Goal: Complete application form

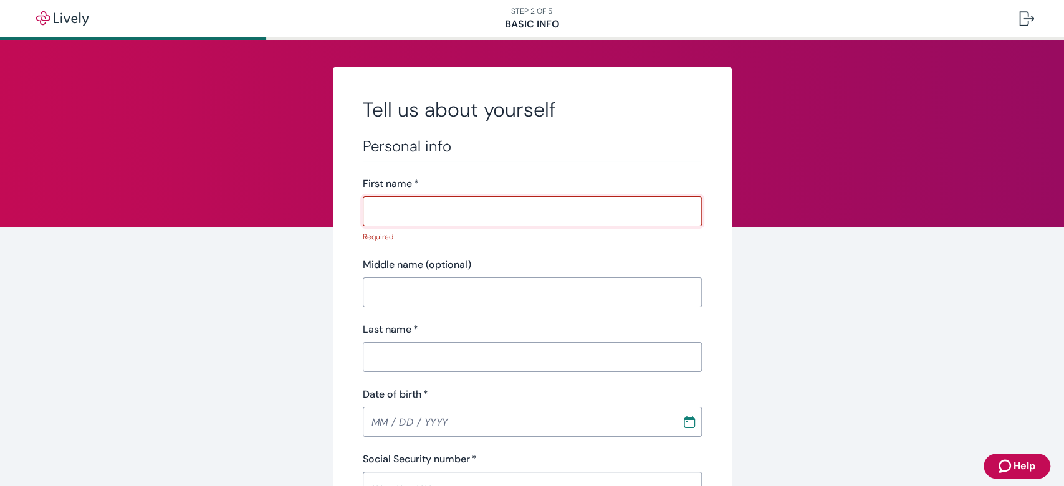
click at [489, 215] on input "First name   *" at bounding box center [532, 211] width 339 height 25
type input "Raffi"
type input "[PERSON_NAME]"
type input "[PHONE_NUMBER]"
type input "[STREET_ADDRESS]"
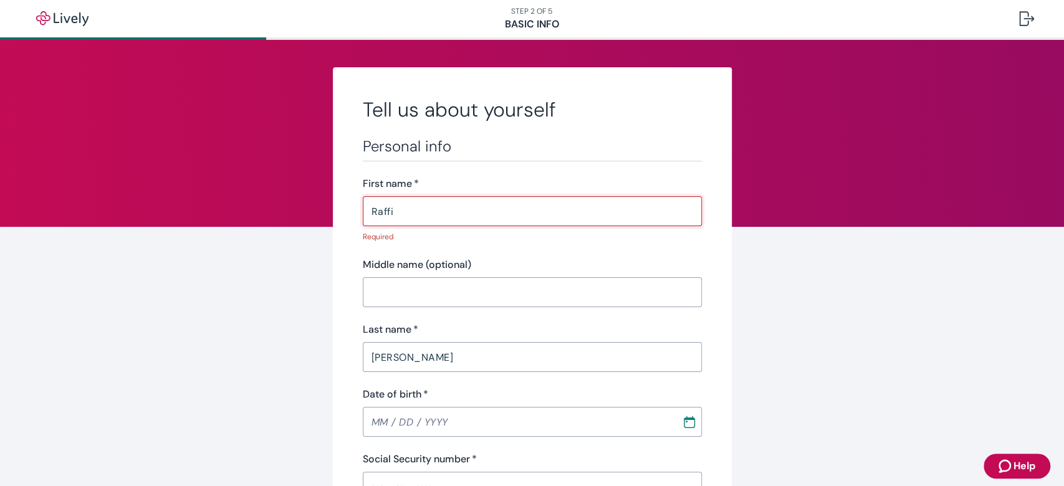
type input "[GEOGRAPHIC_DATA]"
type input "IL"
type input "60657"
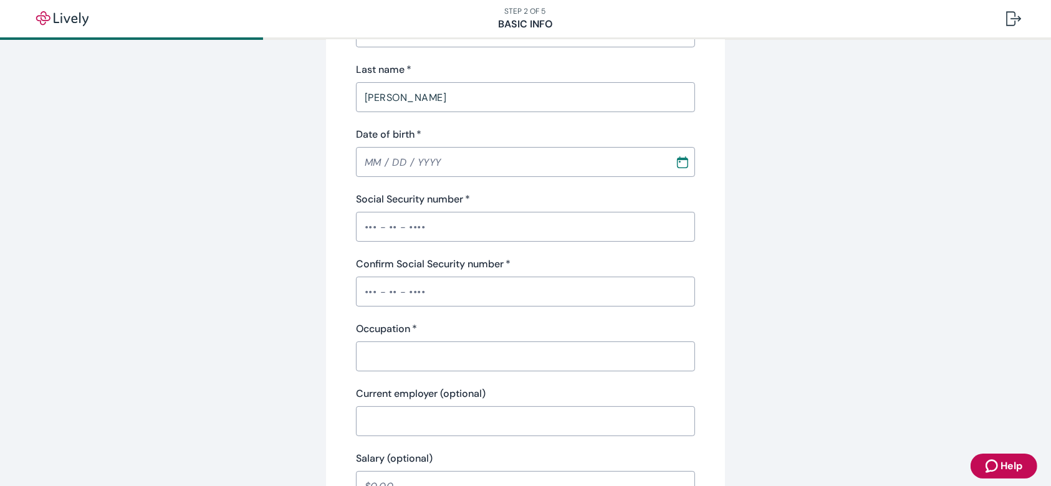
scroll to position [270, 0]
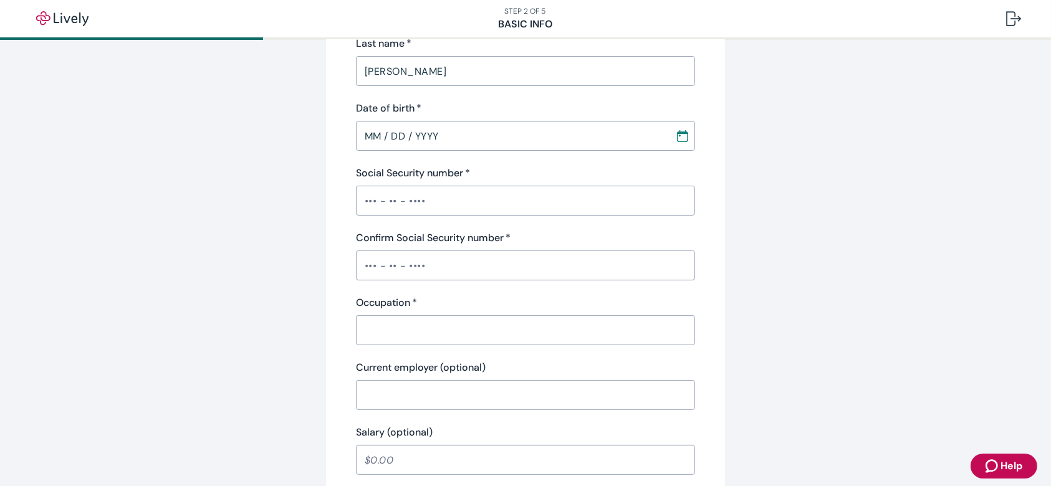
click at [496, 135] on input "MM / DD / YYYY" at bounding box center [511, 135] width 311 height 25
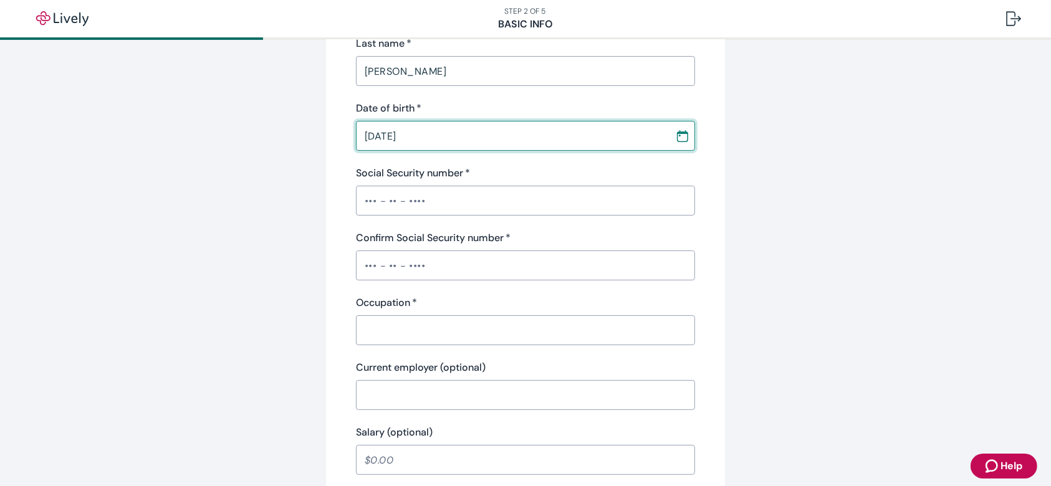
type input "[DATE]"
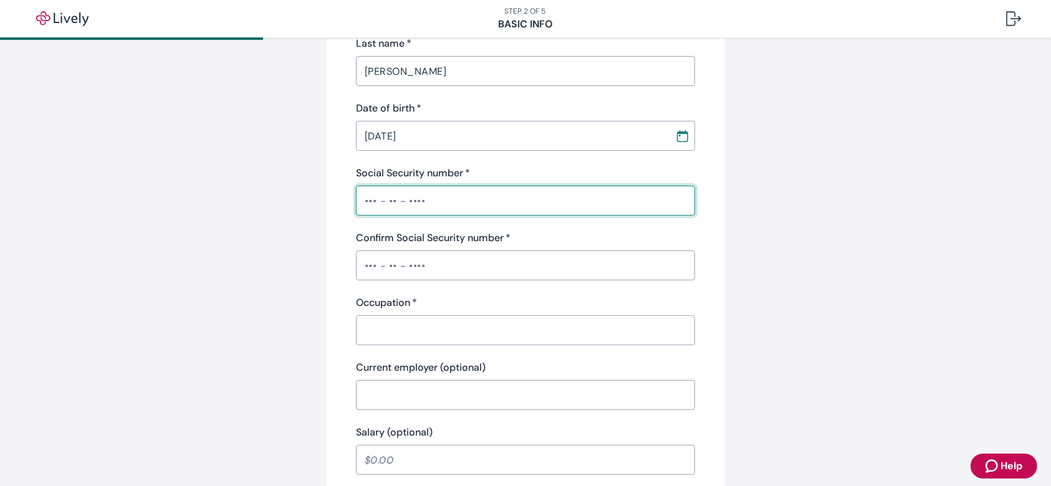
click at [423, 197] on input "Social Security number   *" at bounding box center [525, 200] width 339 height 25
type input "•••-••-4938"
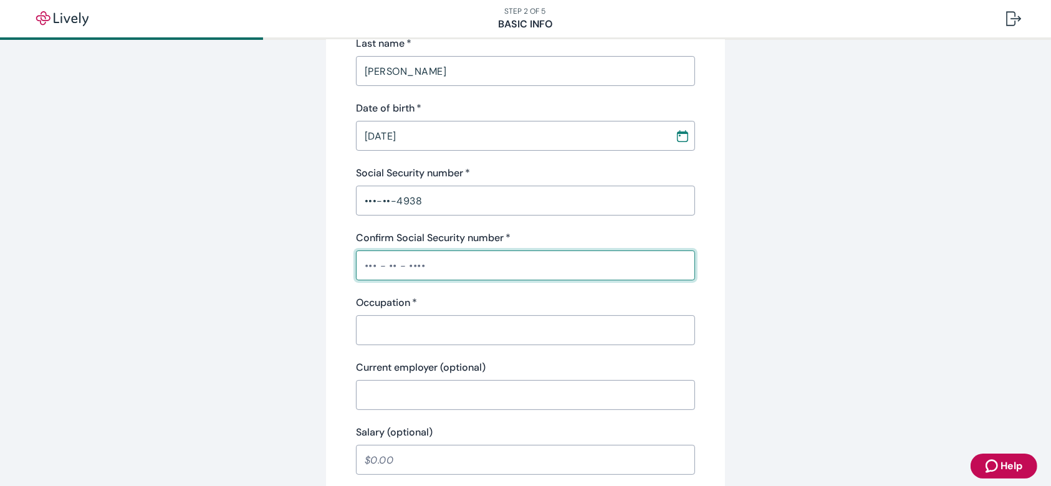
click at [436, 264] on input "Confirm Social Security number   *" at bounding box center [525, 265] width 339 height 25
type input "•••-••-4938"
click at [429, 316] on div "​" at bounding box center [525, 331] width 339 height 30
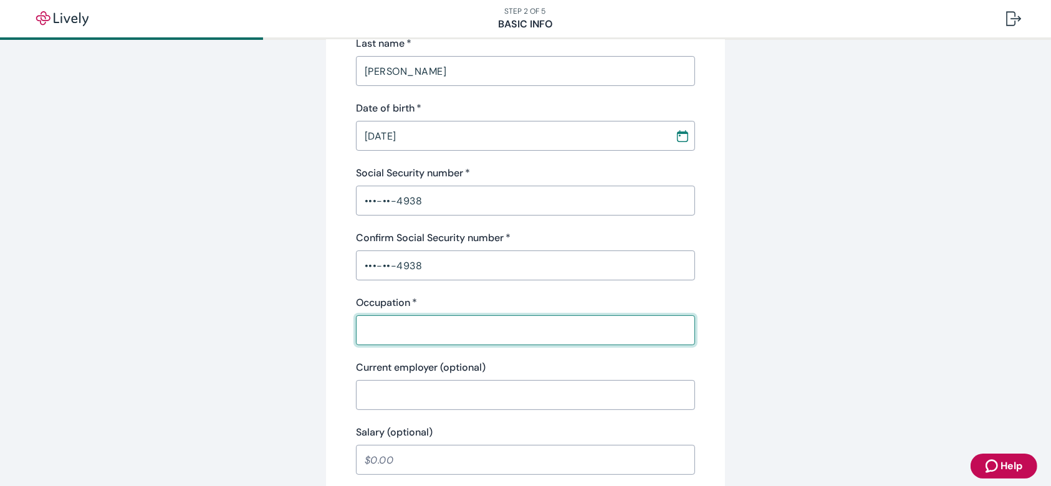
type input "e"
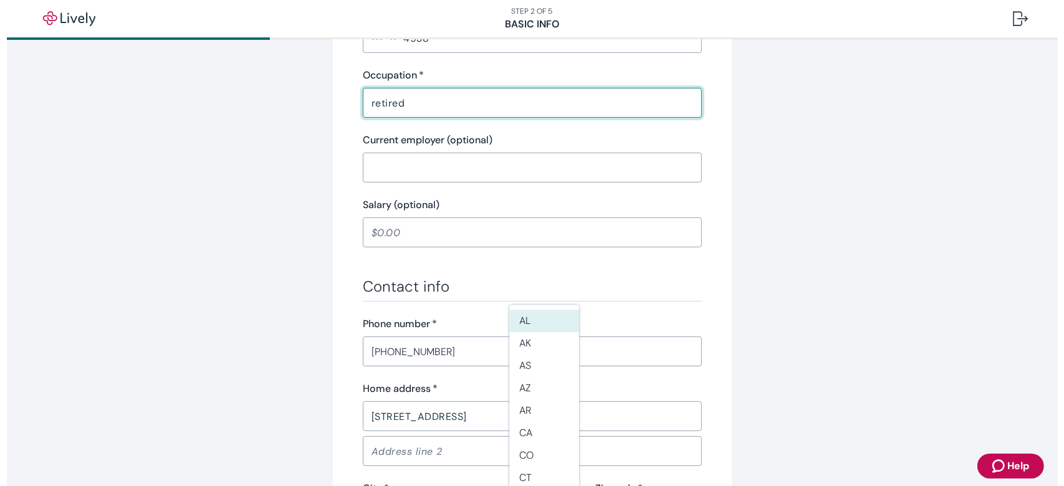
scroll to position [499, 0]
type input "retired"
click at [491, 239] on input "Salary (optional)" at bounding box center [525, 231] width 339 height 25
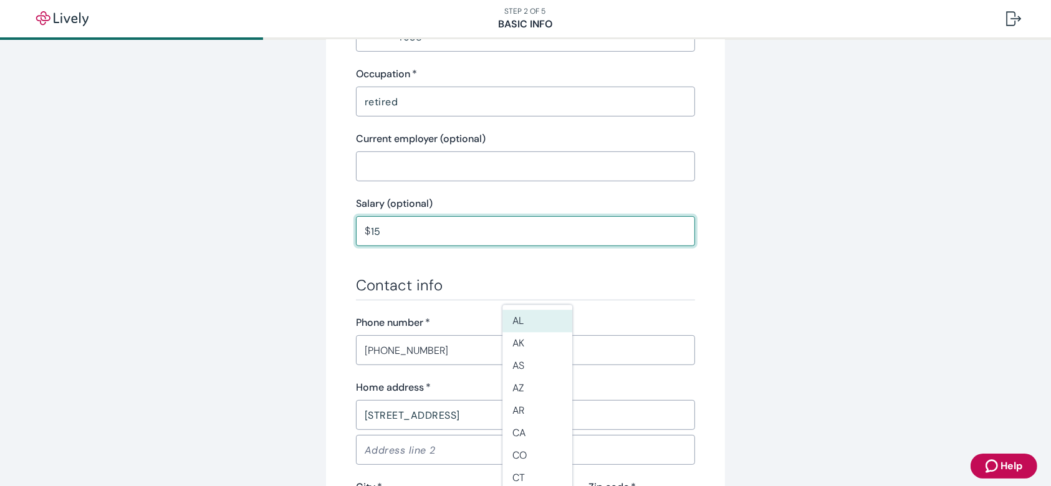
type input "1"
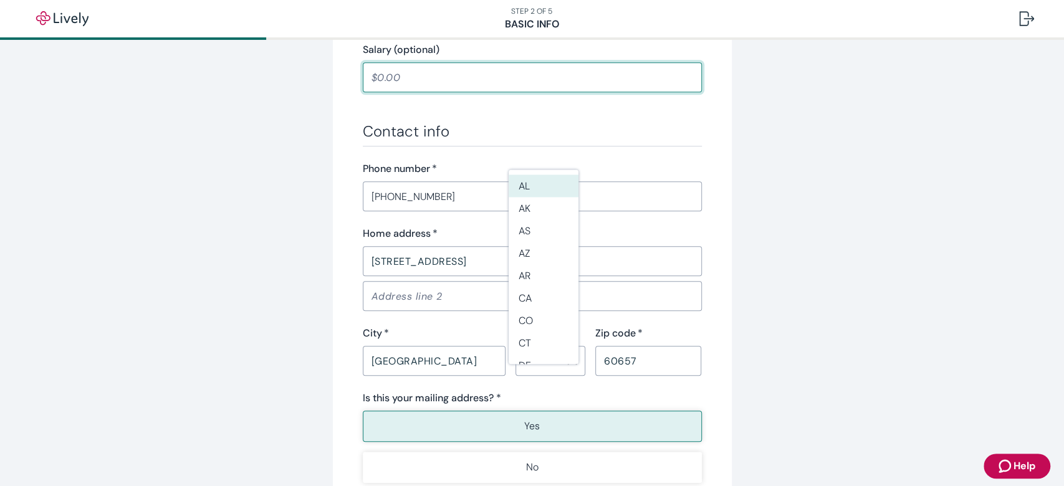
scroll to position [659, 0]
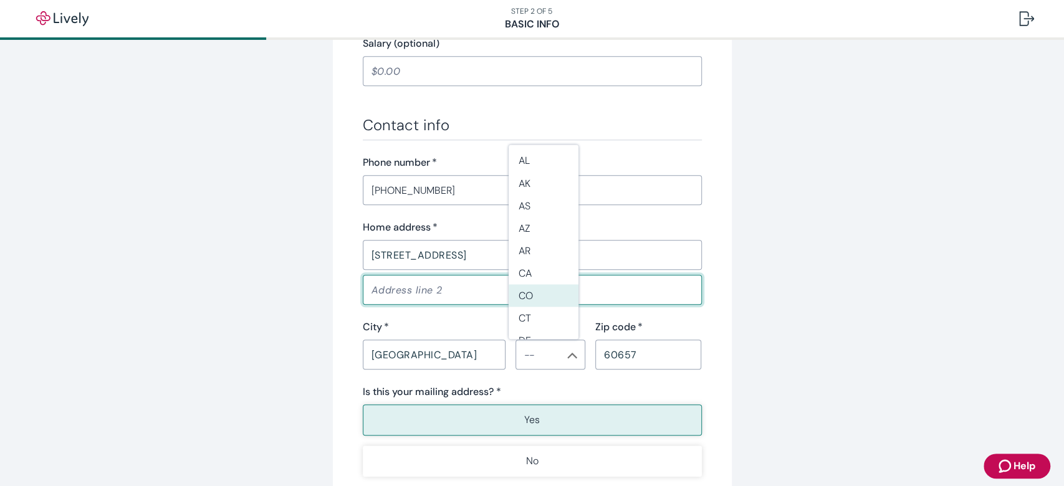
click at [461, 297] on input "Address line 2" at bounding box center [532, 289] width 339 height 25
click at [466, 256] on input "[STREET_ADDRESS]" at bounding box center [532, 255] width 339 height 25
drag, startPoint x: 466, startPoint y: 255, endPoint x: 301, endPoint y: 256, distance: 165.2
type input "[STREET_ADDRESS]"
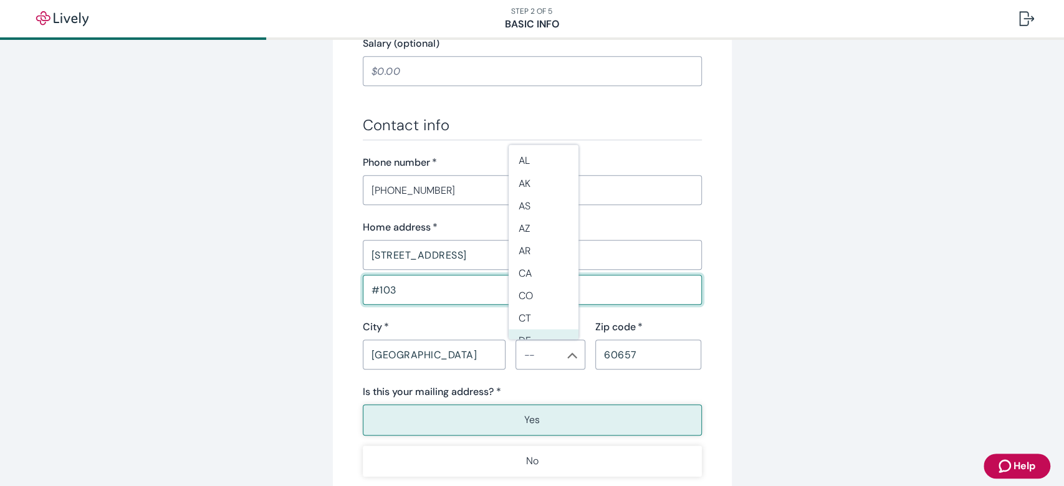
type input "#103"
click at [456, 355] on input "[GEOGRAPHIC_DATA]" at bounding box center [434, 354] width 143 height 25
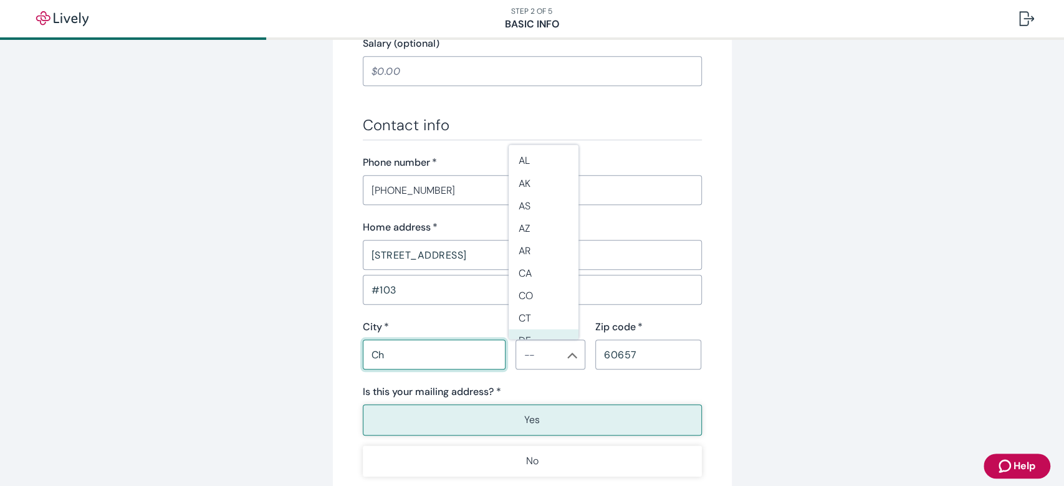
type input "C"
type input "Maryville"
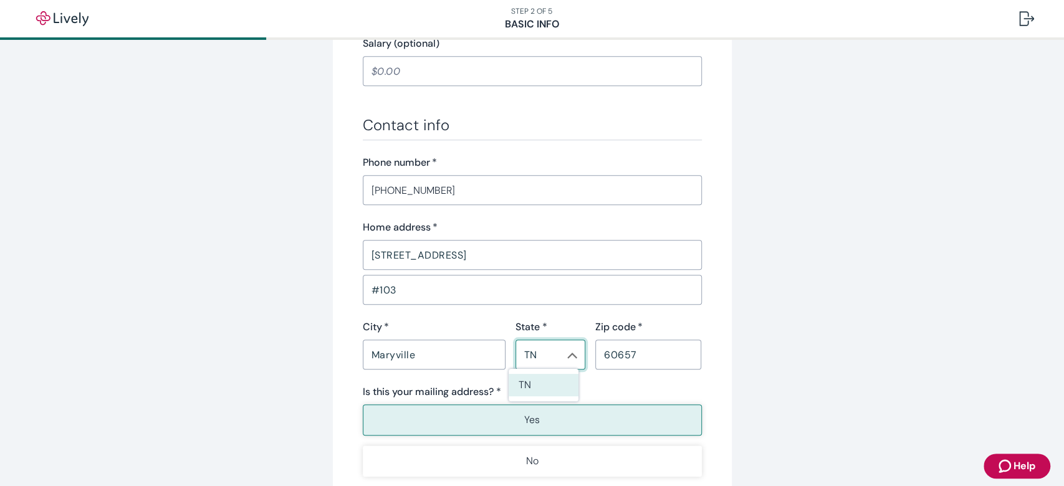
type input "TN"
click at [644, 357] on input "60657" at bounding box center [648, 354] width 107 height 25
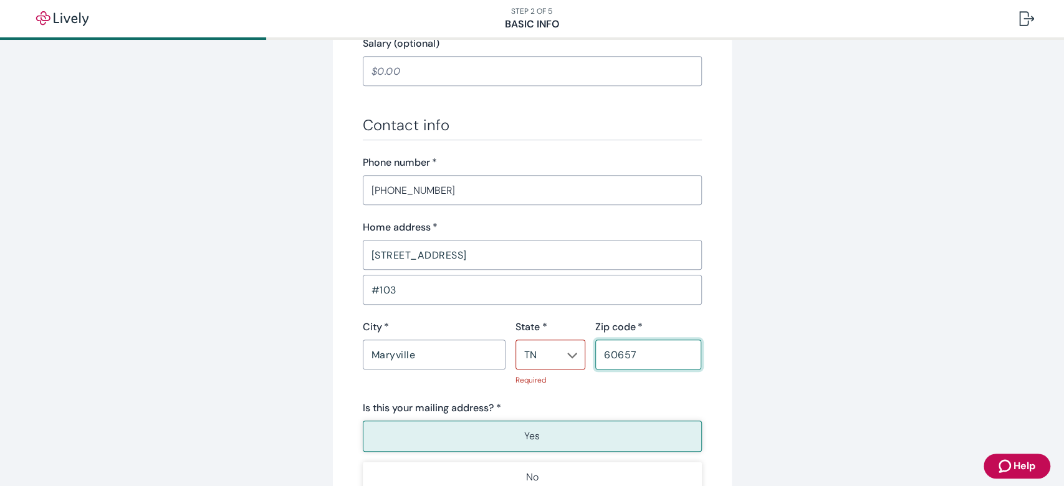
drag, startPoint x: 642, startPoint y: 351, endPoint x: 571, endPoint y: 350, distance: 70.5
click at [571, 350] on div "City   * Maryville ​ State * [US_STATE] ​ Required Zip code   * 60657 ​" at bounding box center [527, 353] width 349 height 66
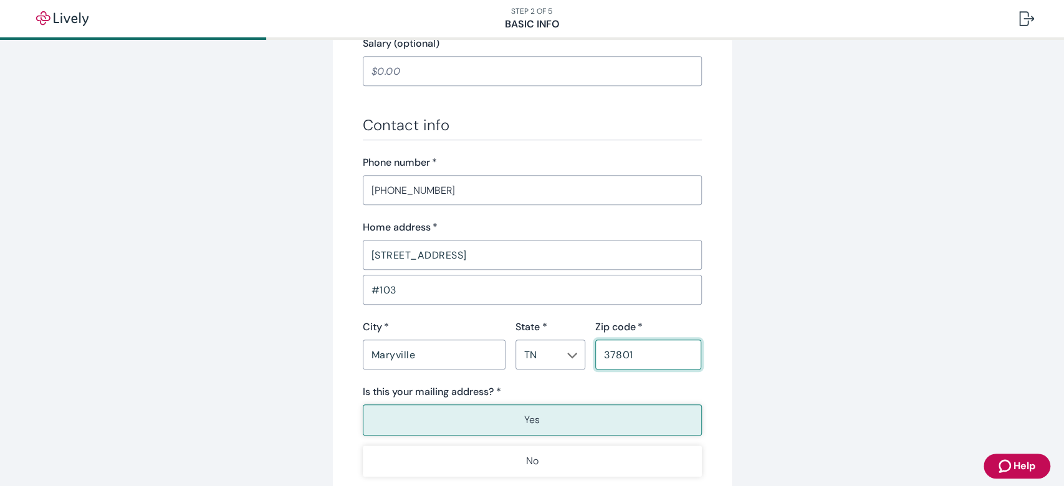
type input "37801"
click at [599, 415] on button "Yes" at bounding box center [532, 420] width 339 height 31
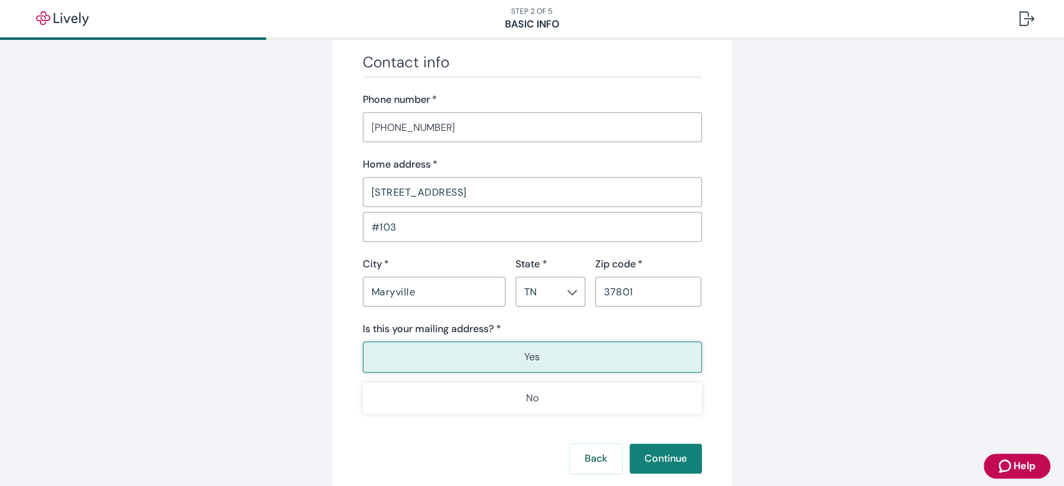
scroll to position [725, 0]
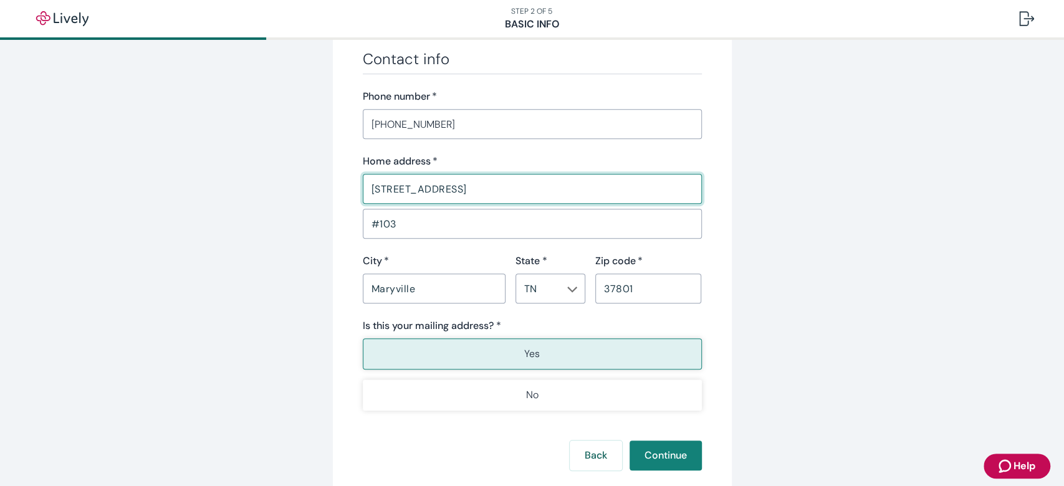
drag, startPoint x: 505, startPoint y: 184, endPoint x: 335, endPoint y: 191, distance: 169.7
type input "[STREET_ADDRESS]"
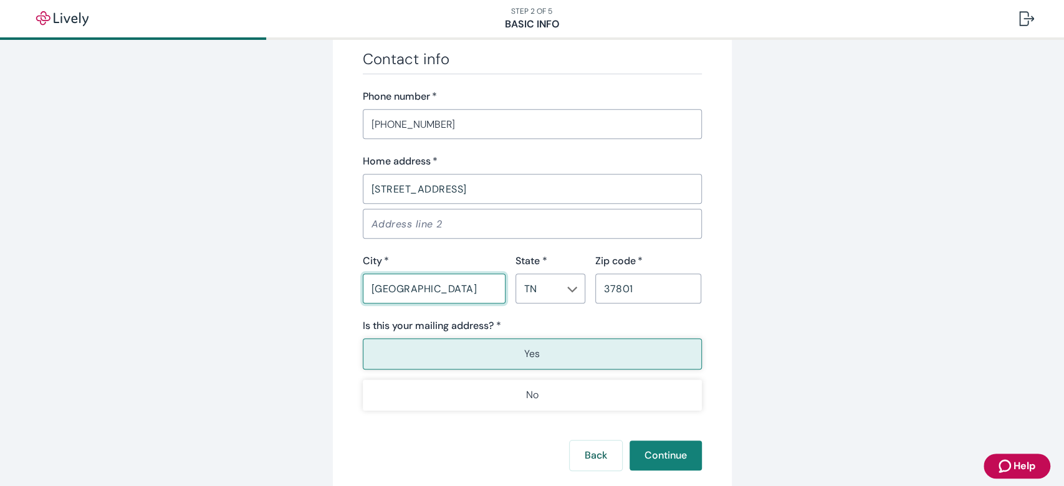
type input "[GEOGRAPHIC_DATA]"
type input "IL"
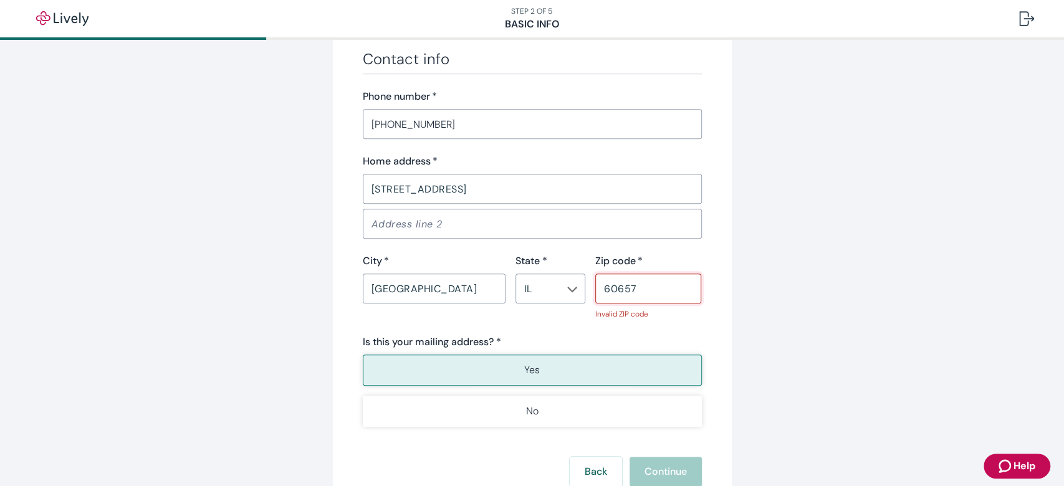
type input "60657"
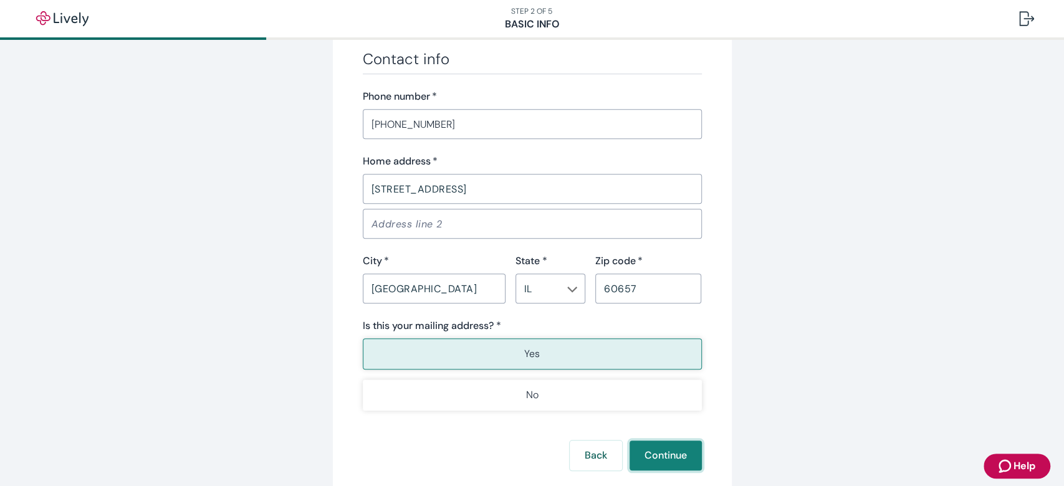
click at [672, 453] on button "Continue" at bounding box center [666, 456] width 72 height 30
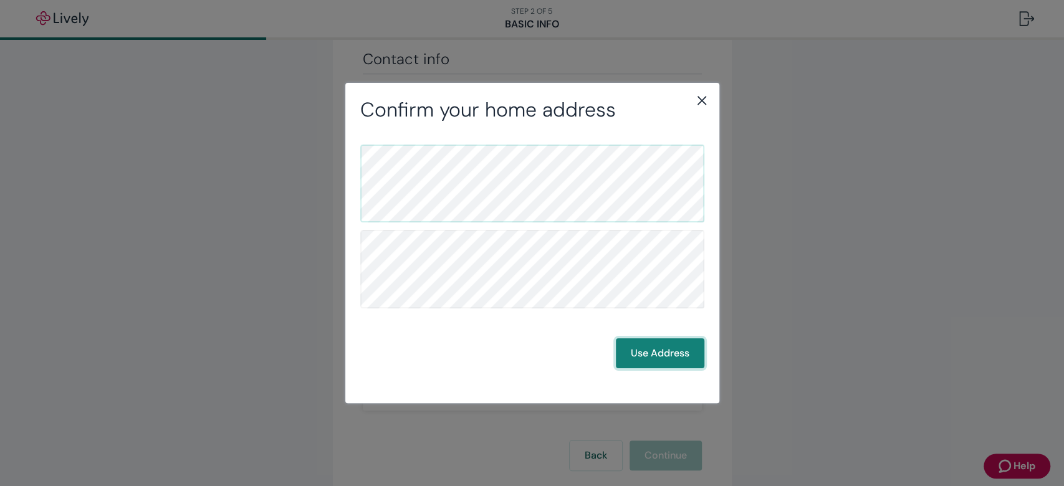
click at [666, 352] on button "Use Address" at bounding box center [660, 354] width 89 height 30
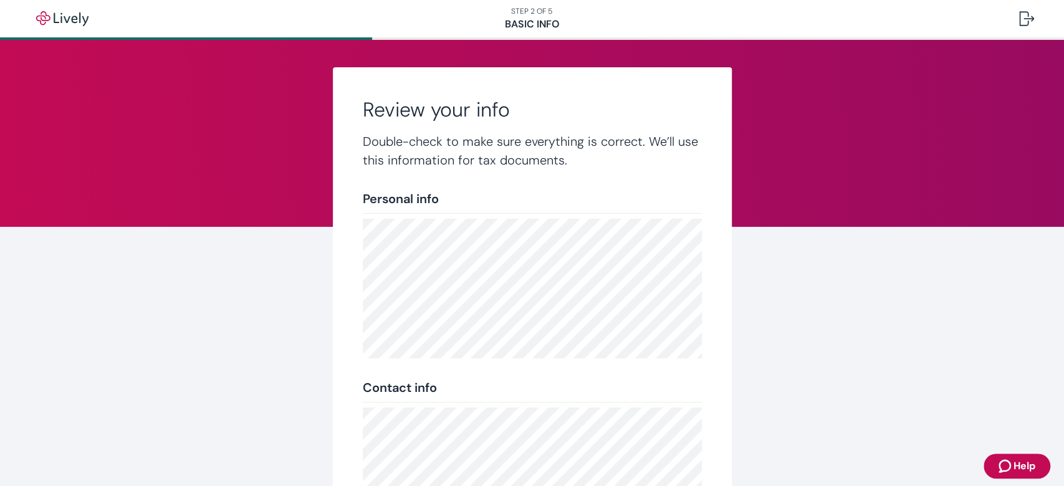
scroll to position [220, 0]
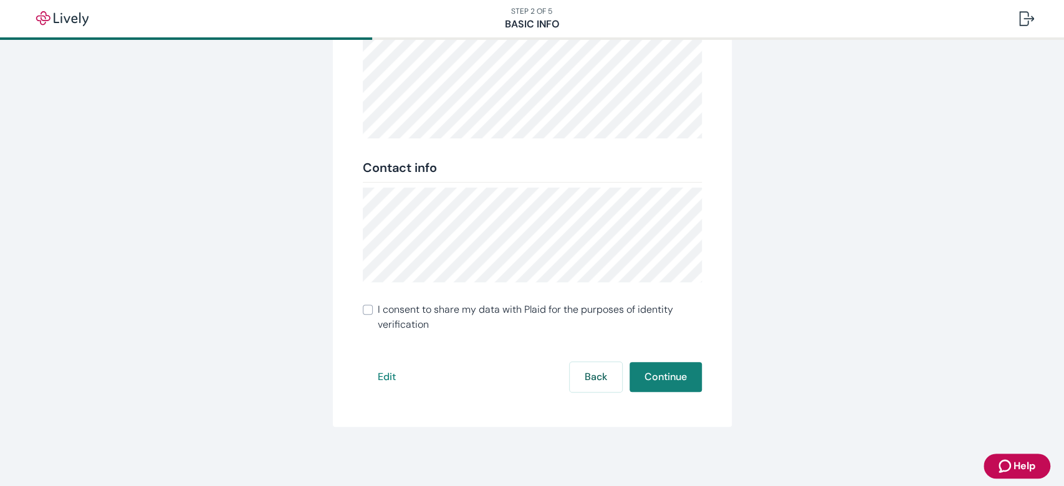
click at [427, 314] on span "I consent to share my data with Plaid for the purposes of identity verification" at bounding box center [540, 317] width 324 height 30
click at [373, 314] on input "I consent to share my data with Plaid for the purposes of identity verification" at bounding box center [368, 310] width 10 height 10
checkbox input "true"
click at [670, 376] on button "Continue" at bounding box center [666, 377] width 72 height 30
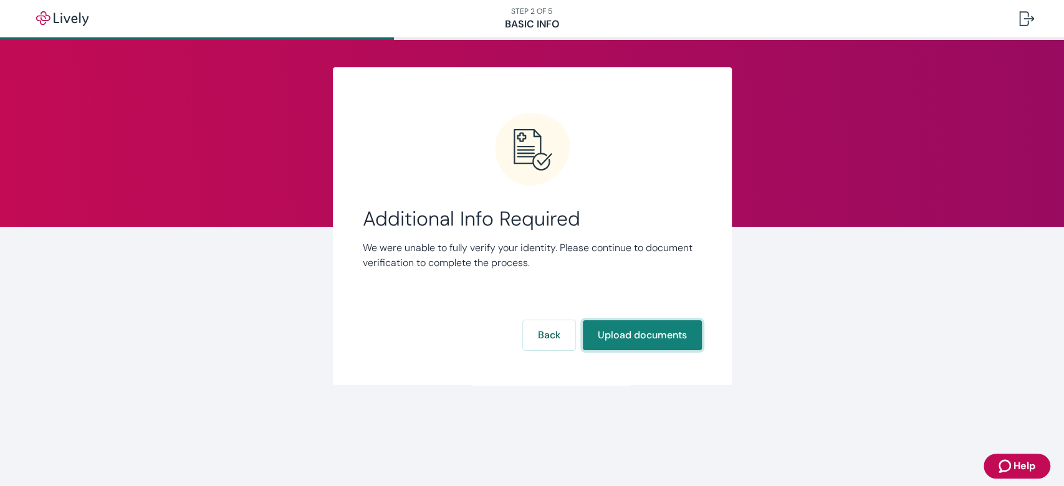
click at [655, 342] on button "Upload documents" at bounding box center [642, 336] width 119 height 30
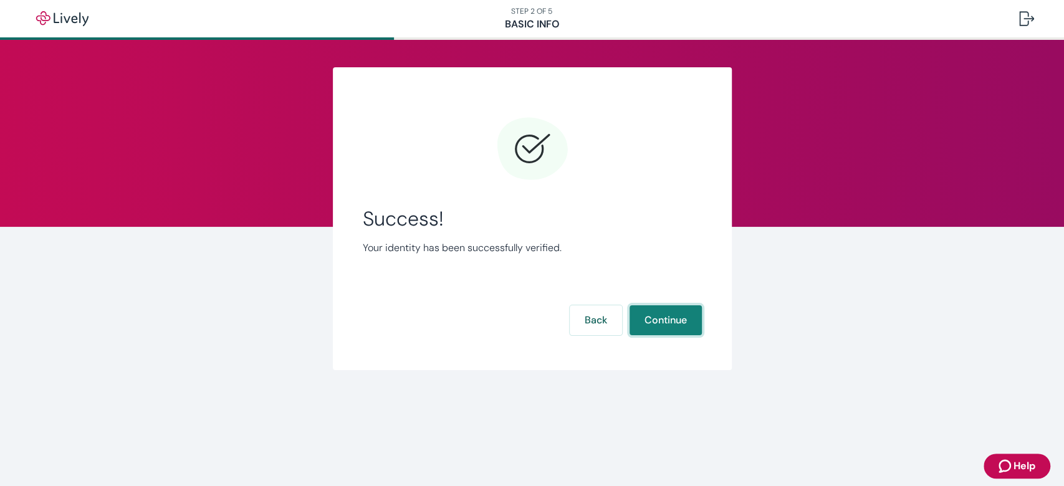
click at [660, 327] on button "Continue" at bounding box center [666, 321] width 72 height 30
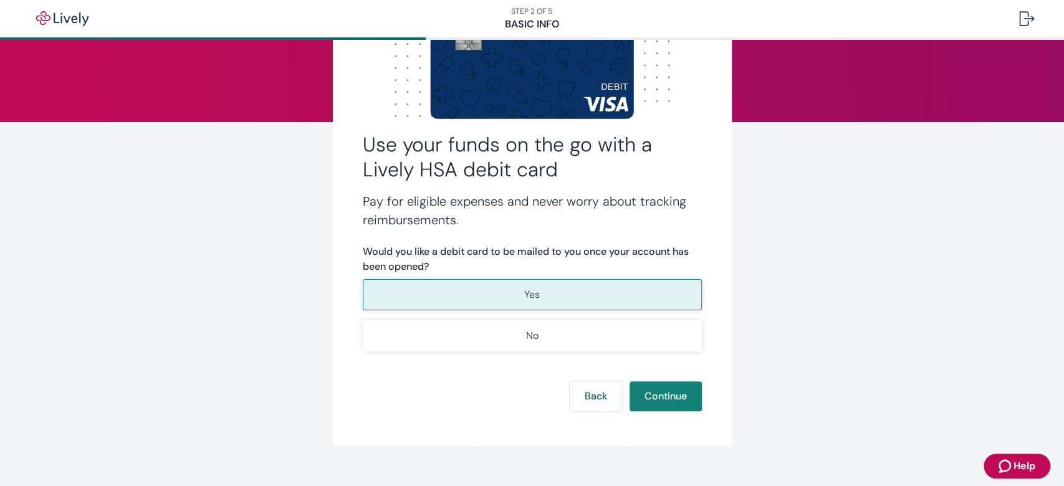
scroll to position [120, 0]
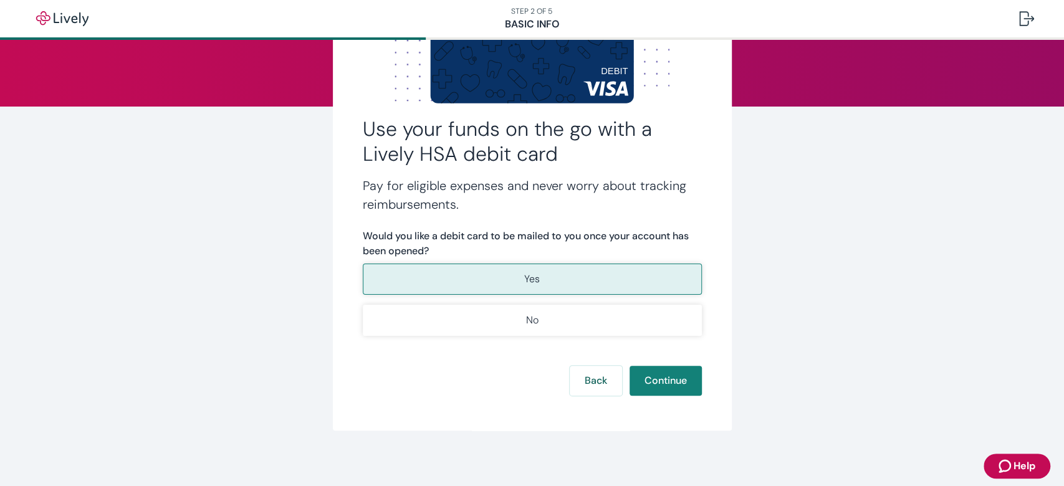
click at [584, 264] on button "Yes" at bounding box center [532, 279] width 339 height 31
click at [586, 274] on button "Yes" at bounding box center [532, 279] width 339 height 31
click at [660, 381] on button "Continue" at bounding box center [666, 381] width 72 height 30
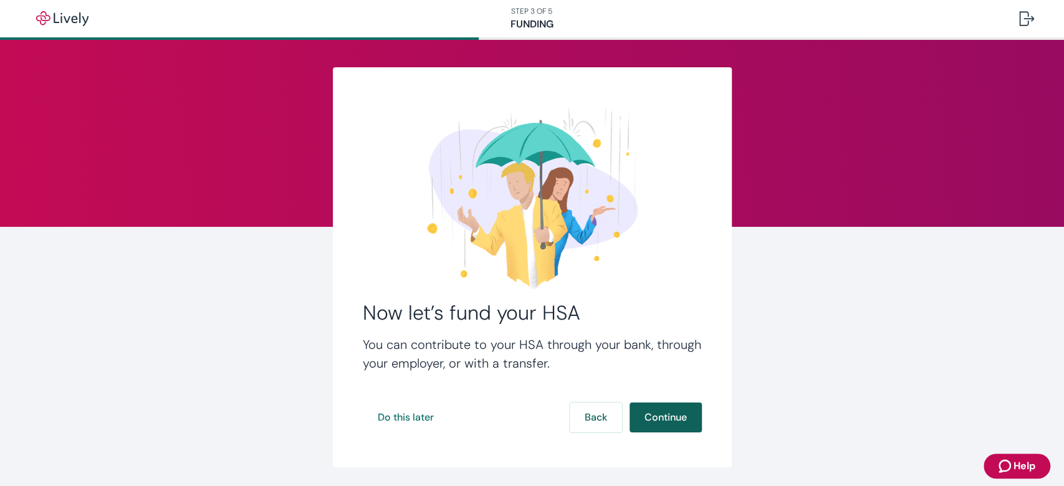
click at [658, 418] on button "Continue" at bounding box center [666, 418] width 72 height 30
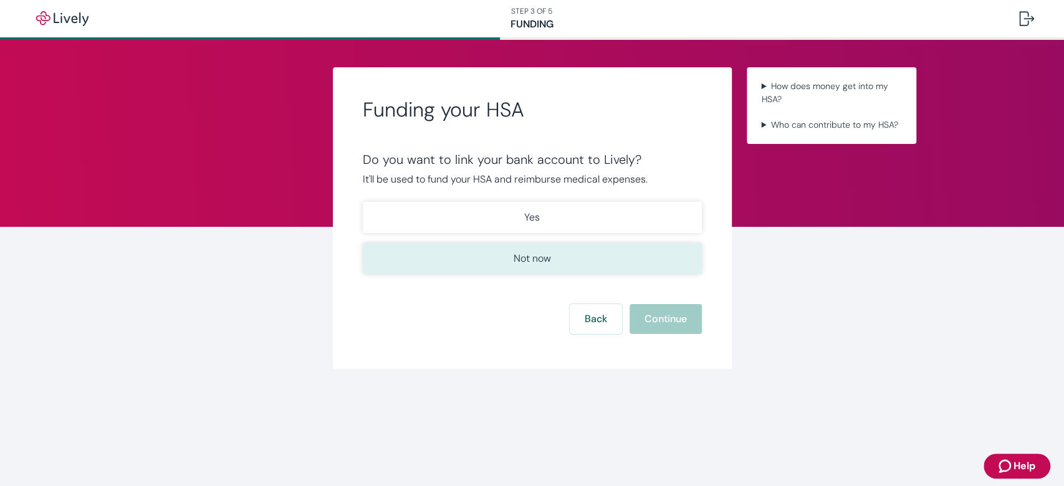
click at [624, 262] on button "Not now" at bounding box center [532, 258] width 339 height 31
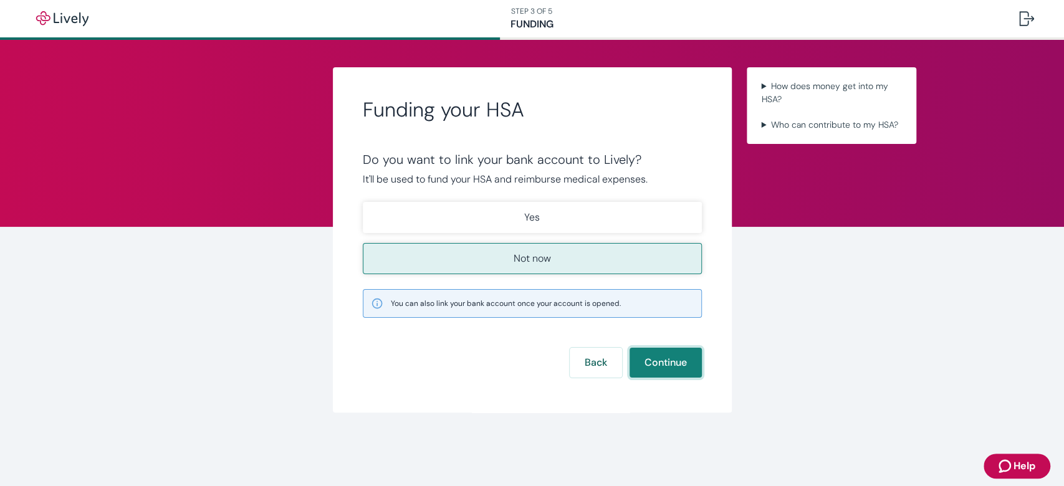
click at [657, 361] on button "Continue" at bounding box center [666, 363] width 72 height 30
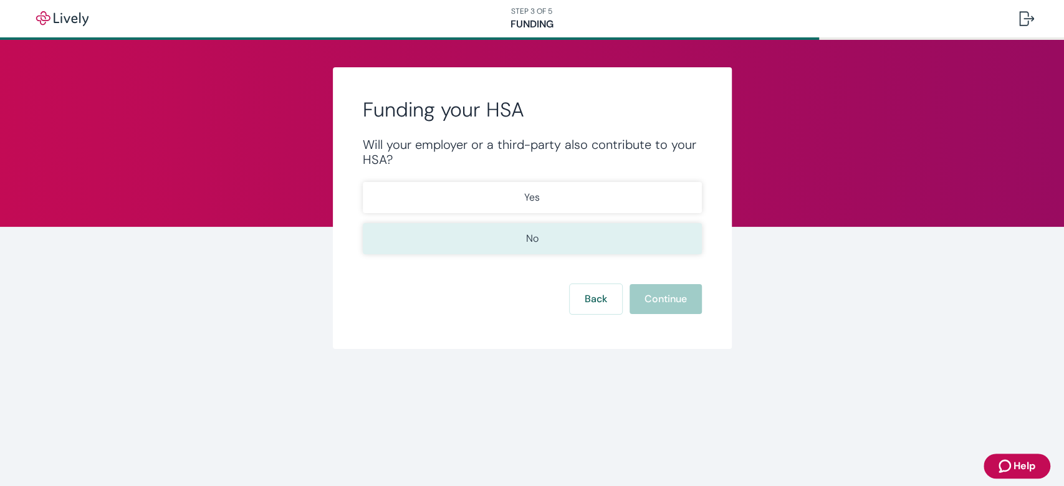
click at [560, 239] on button "No" at bounding box center [532, 238] width 339 height 31
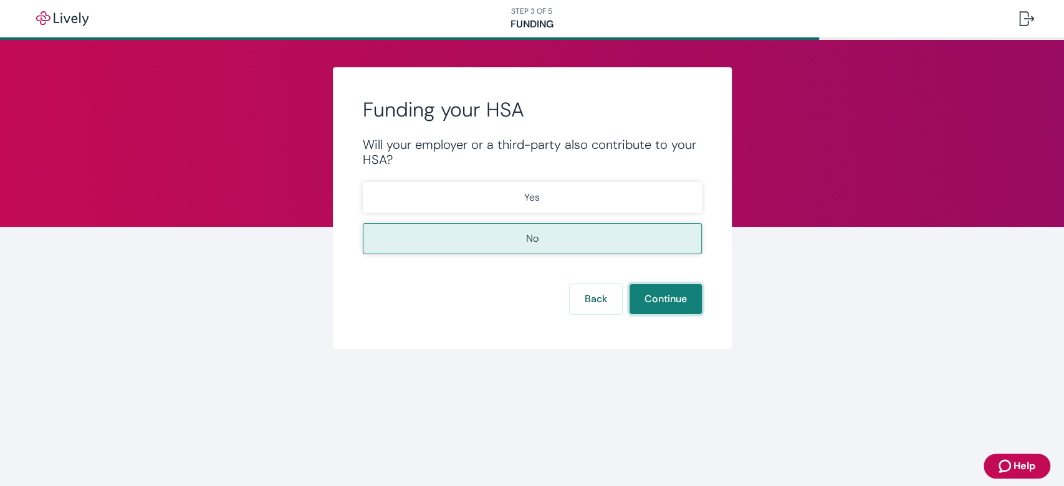
click at [659, 302] on button "Continue" at bounding box center [666, 299] width 72 height 30
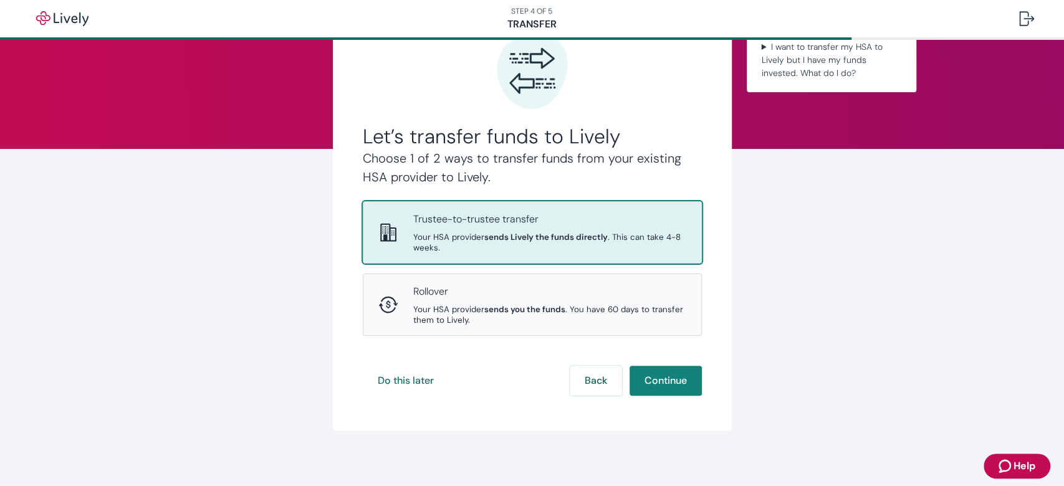
scroll to position [84, 0]
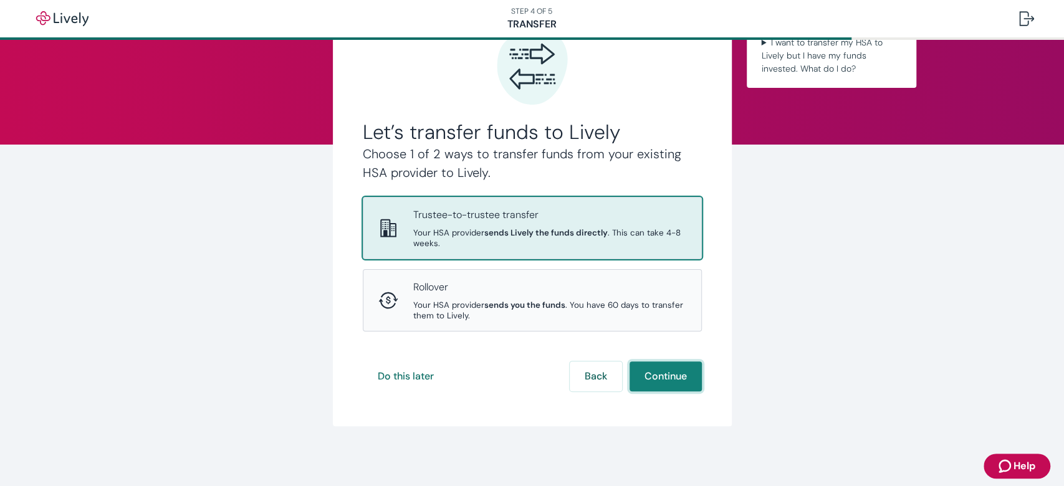
click at [667, 374] on button "Continue" at bounding box center [666, 377] width 72 height 30
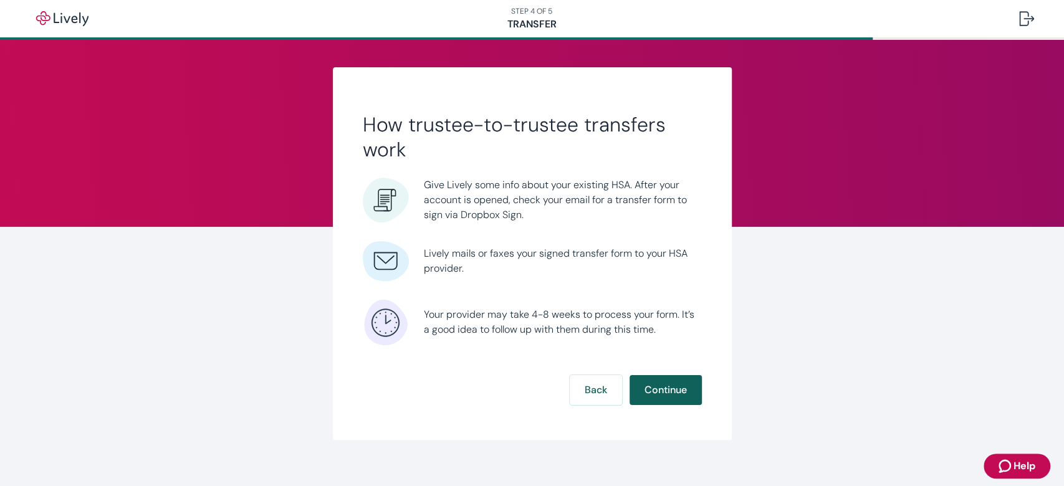
click at [665, 382] on button "Continue" at bounding box center [666, 390] width 72 height 30
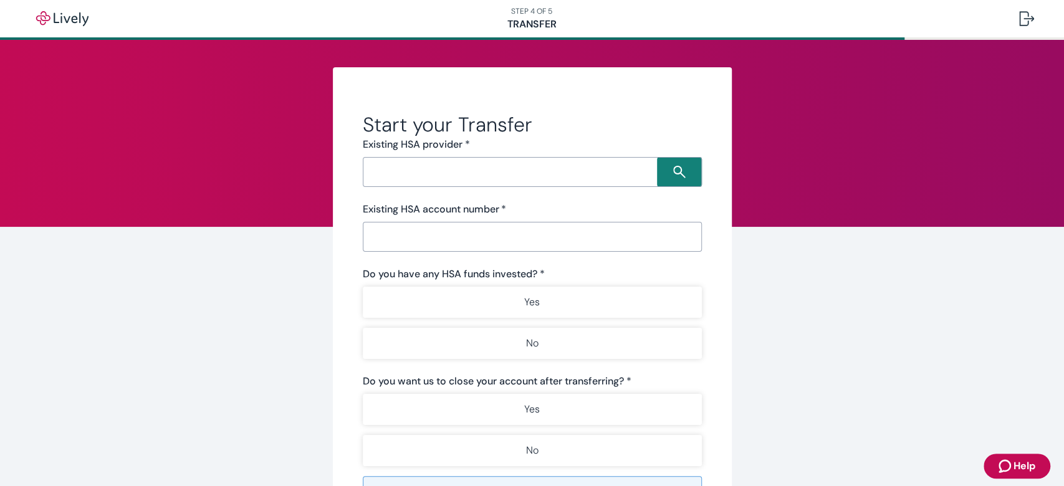
click at [567, 171] on input "Search input" at bounding box center [512, 171] width 291 height 17
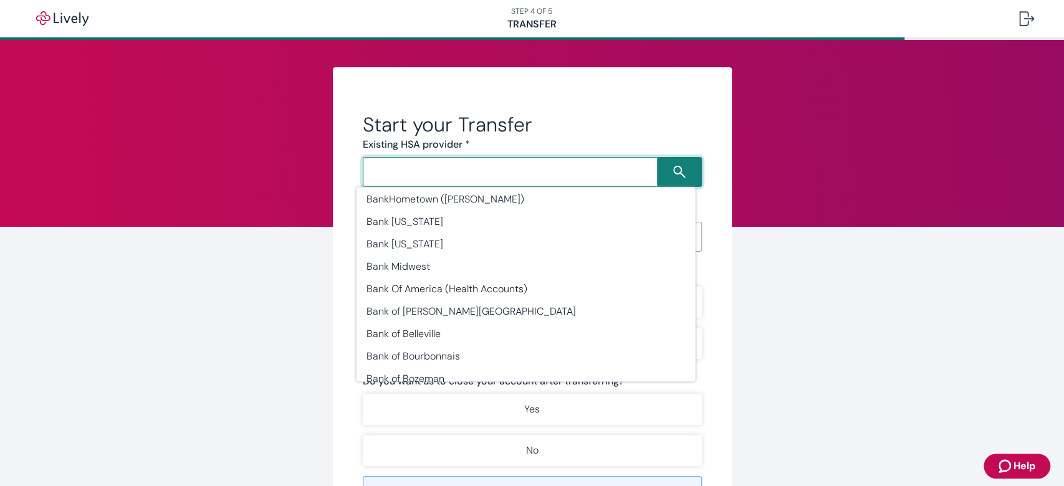
scroll to position [3016, 0]
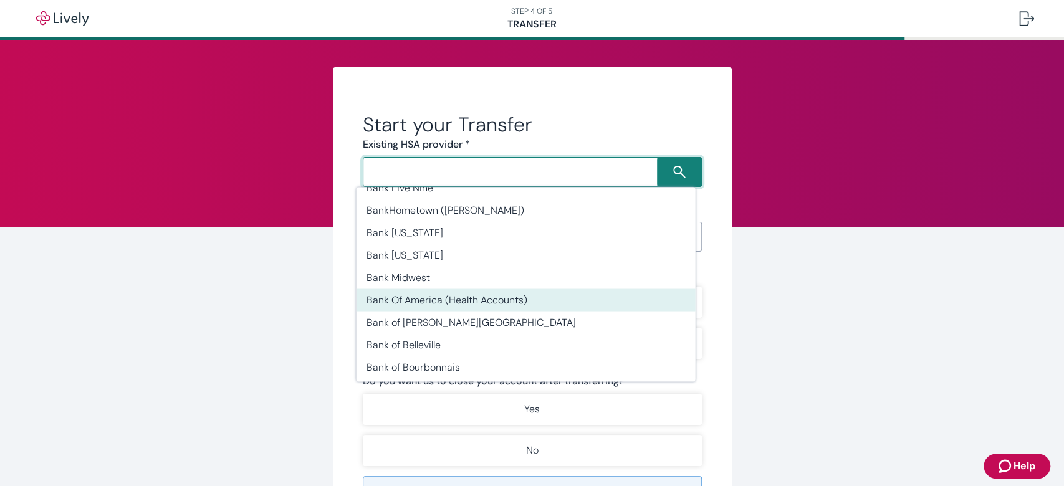
click at [538, 289] on li "Bank Of America (Health Accounts)" at bounding box center [526, 300] width 339 height 22
type input "Bank Of America (Health Accounts)"
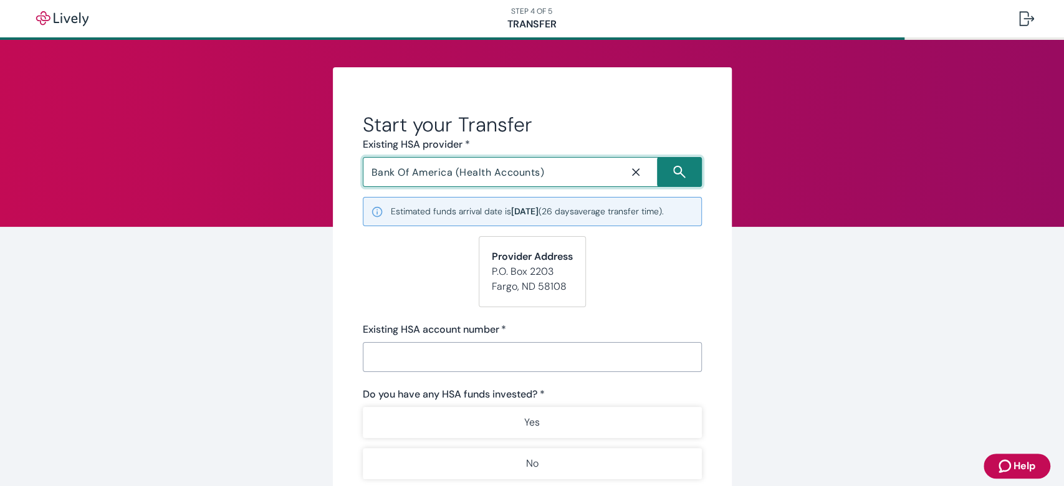
click at [536, 360] on input "Existing HSA account number   *" at bounding box center [532, 357] width 339 height 25
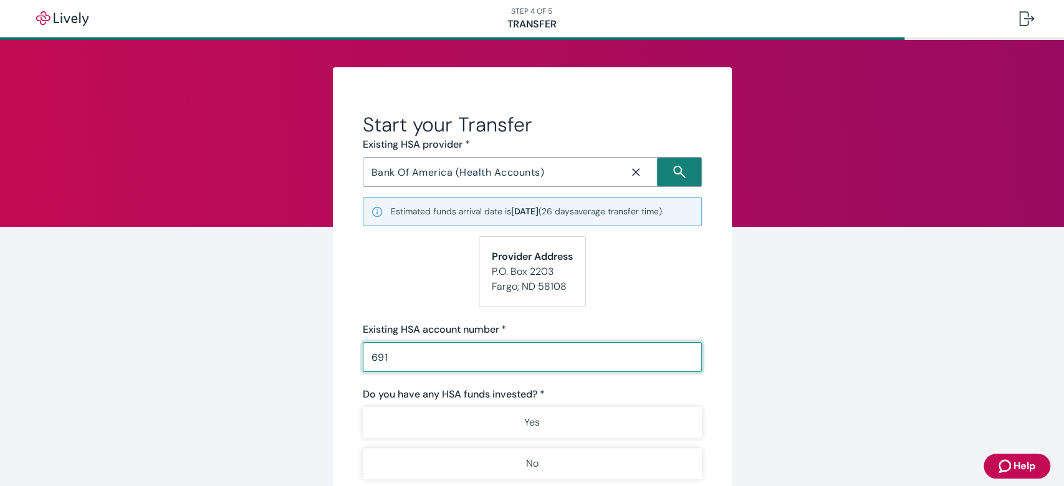
type input "6911"
drag, startPoint x: 418, startPoint y: 354, endPoint x: 355, endPoint y: 356, distance: 63.6
click at [355, 356] on div "Start your Transfer Existing HSA provider * Bank Of America (Health Accounts) ​…" at bounding box center [532, 400] width 399 height 667
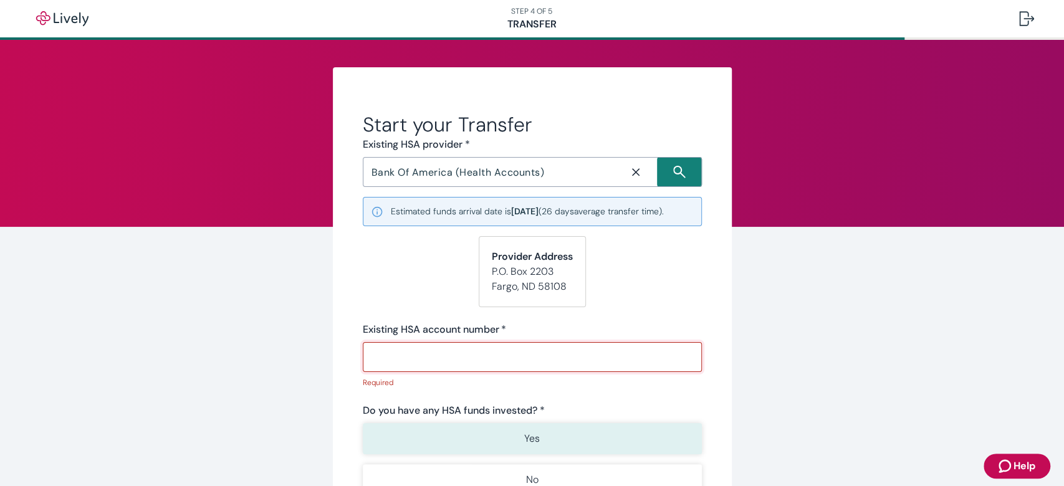
click at [526, 441] on p "Yes" at bounding box center [532, 439] width 16 height 15
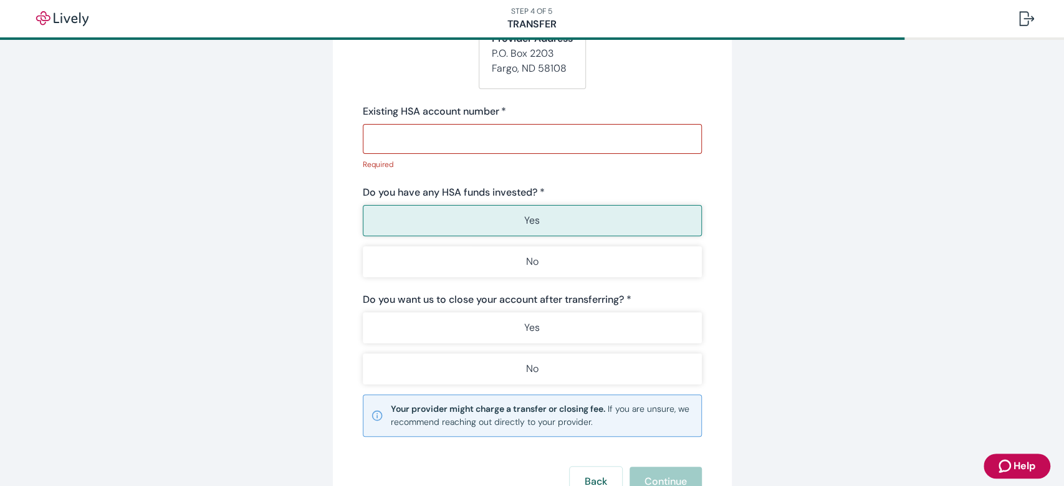
scroll to position [239, 0]
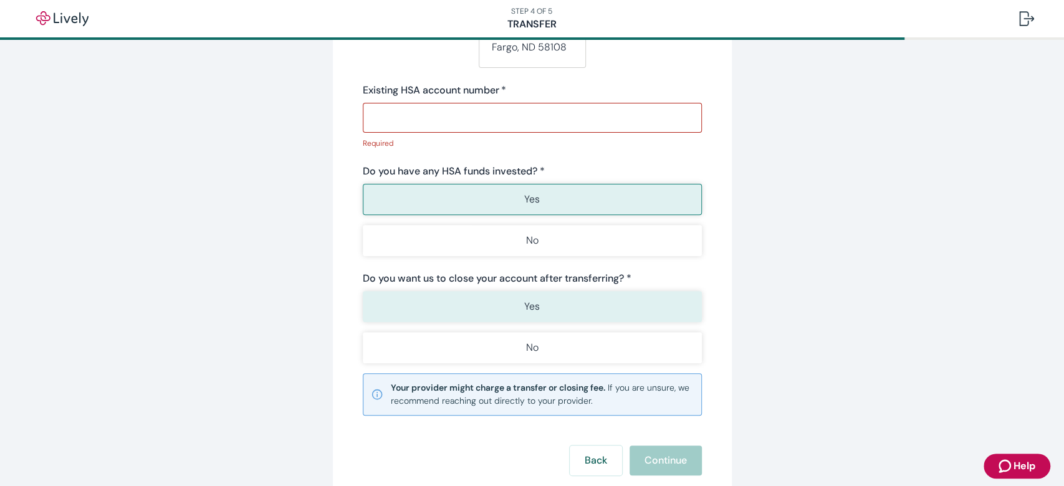
click at [564, 299] on button "Yes" at bounding box center [532, 306] width 339 height 31
click at [471, 117] on input "Existing HSA account number   *" at bounding box center [532, 117] width 339 height 25
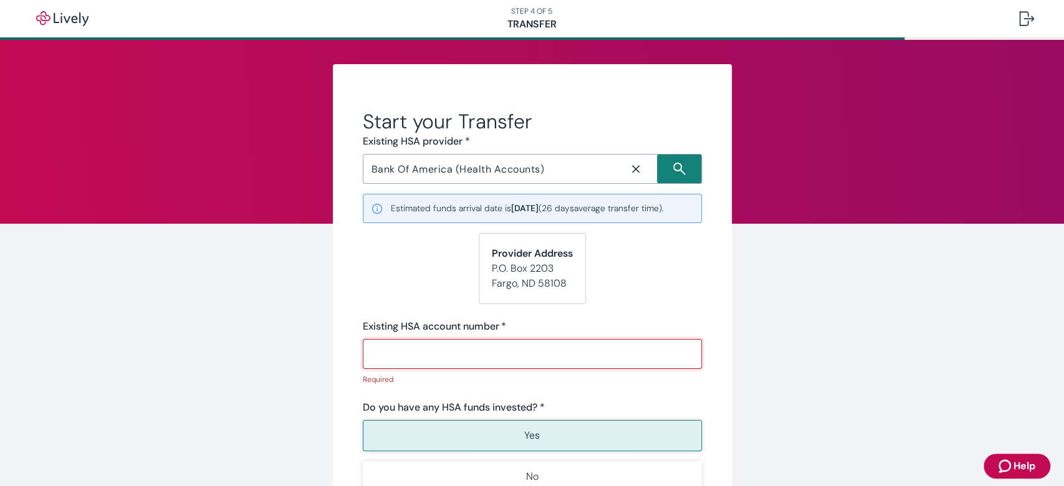
scroll to position [0, 0]
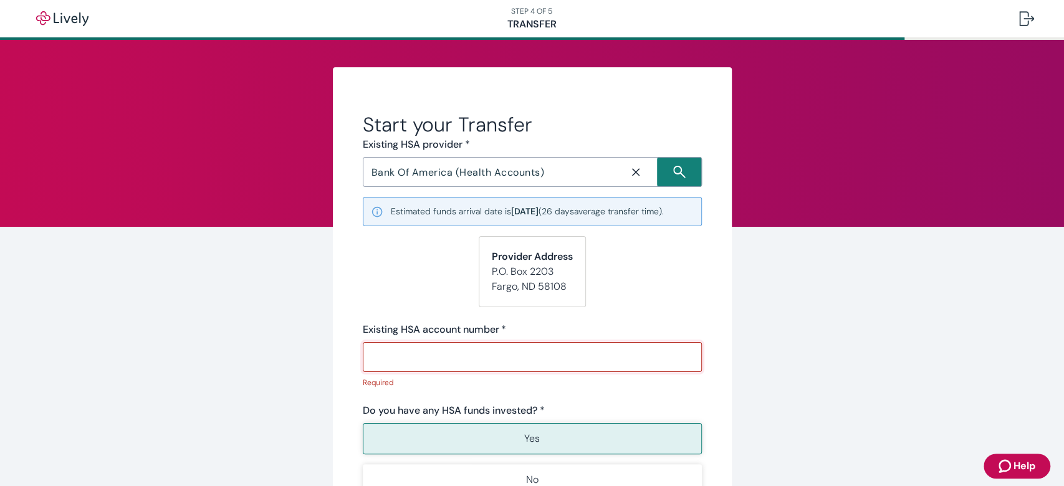
click at [499, 348] on input "Existing HSA account number   *" at bounding box center [532, 357] width 339 height 25
paste input "10000005797"
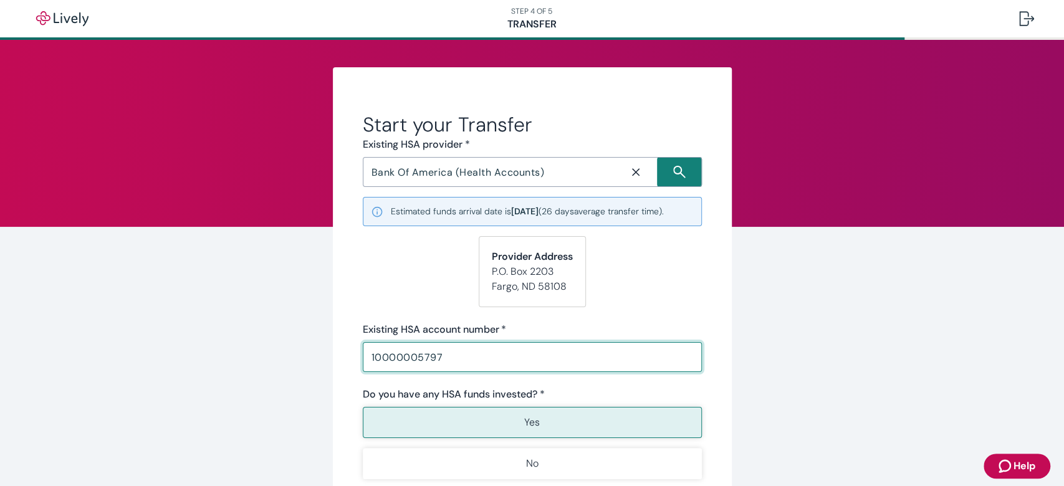
type input "10000005797"
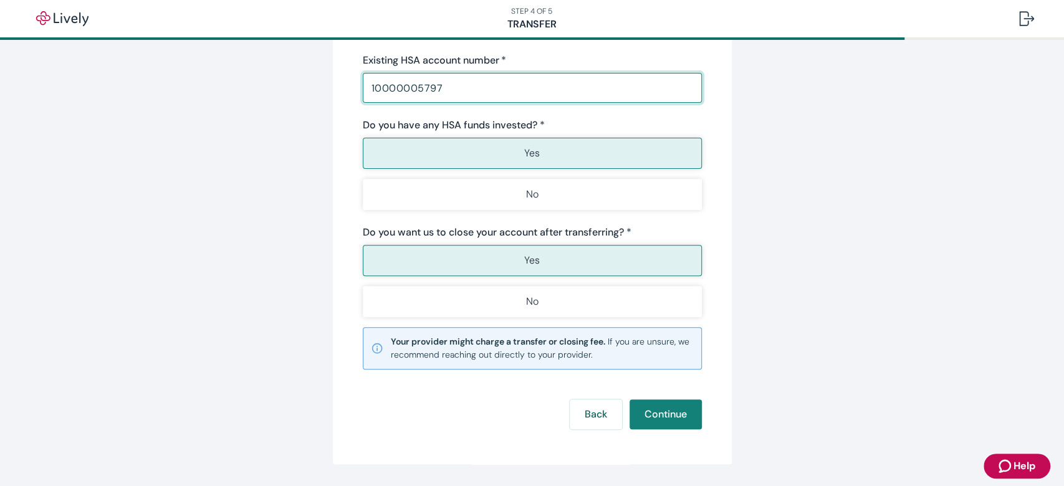
scroll to position [280, 0]
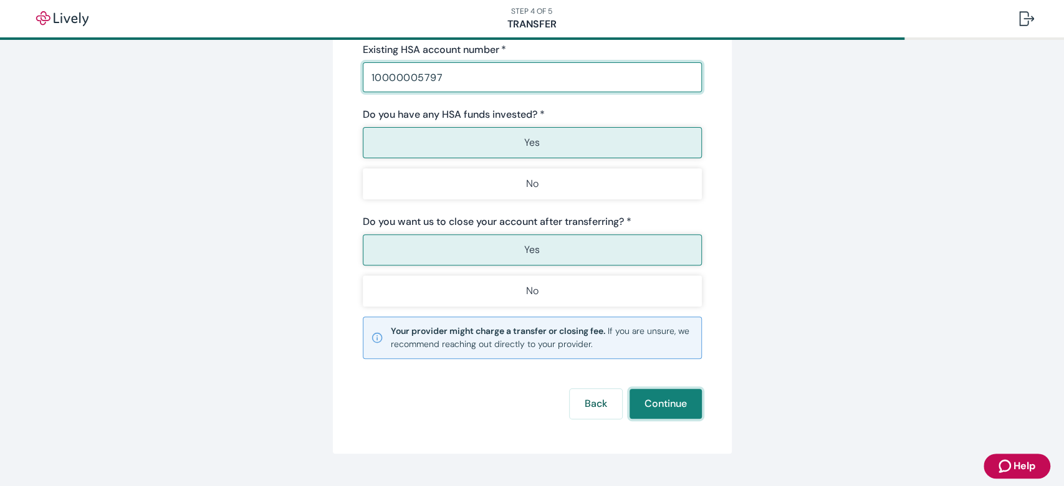
click at [678, 397] on button "Continue" at bounding box center [666, 404] width 72 height 30
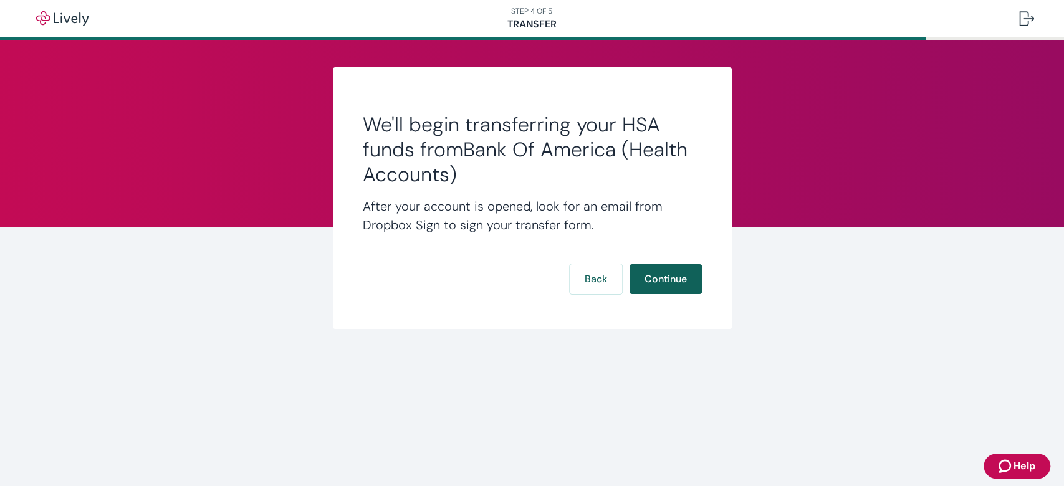
click at [659, 279] on button "Continue" at bounding box center [666, 279] width 72 height 30
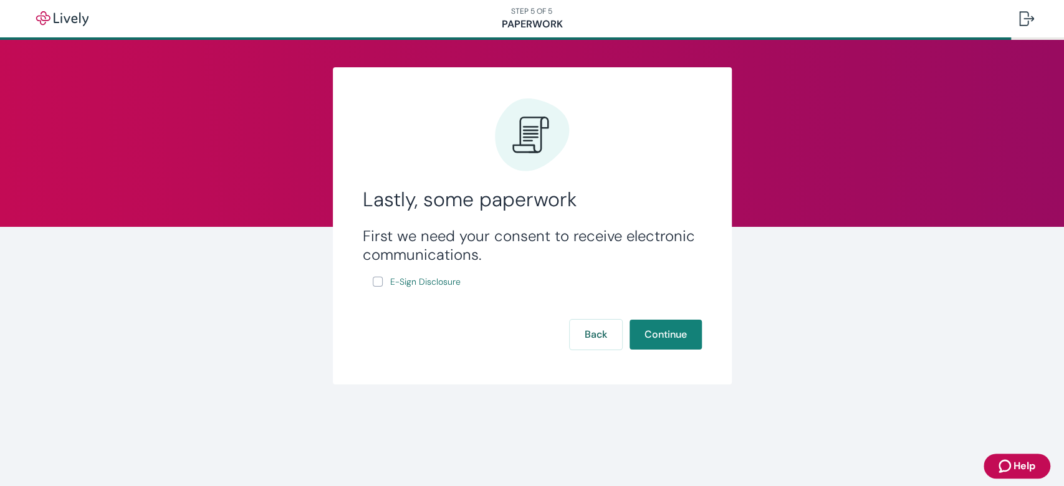
click at [387, 282] on label "E-Sign Disclosure" at bounding box center [418, 282] width 90 height 16
click at [383, 282] on input "E-Sign Disclosure" at bounding box center [378, 282] width 10 height 10
checkbox input "true"
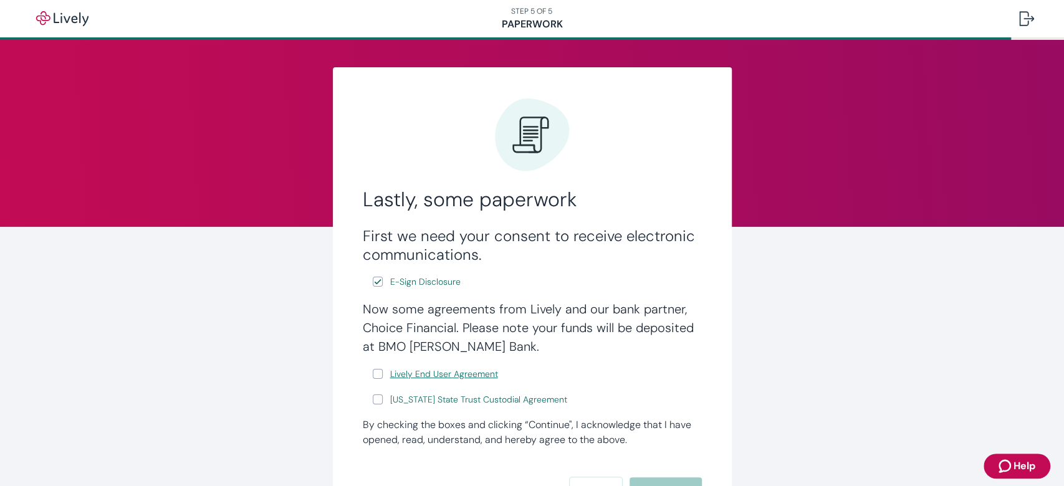
click at [426, 370] on span "Lively End User Agreement" at bounding box center [444, 374] width 108 height 13
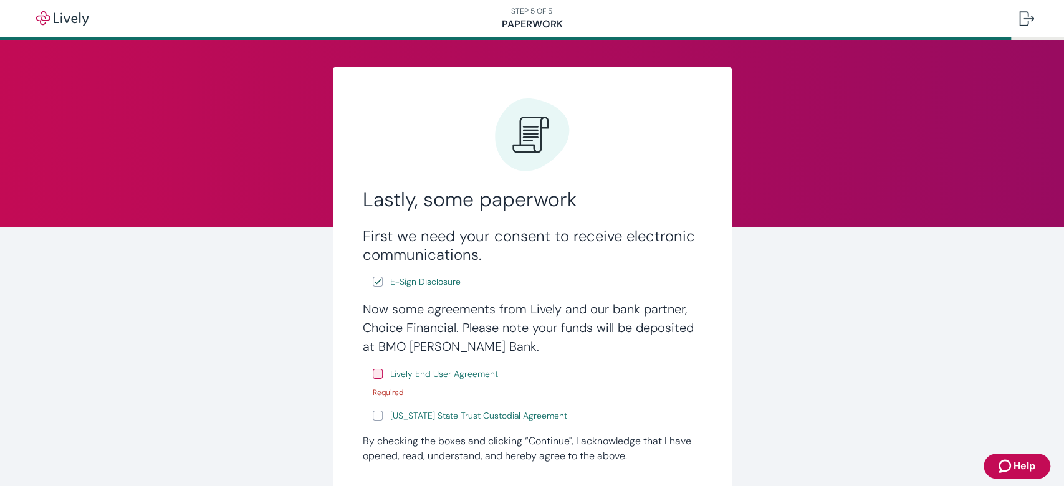
click at [377, 419] on label "[US_STATE] State Trust Custodial Agreement" at bounding box center [471, 416] width 197 height 16
click at [377, 419] on input "[US_STATE] State Trust Custodial Agreement" at bounding box center [378, 416] width 10 height 10
checkbox input "true"
click at [414, 419] on span "[US_STATE] State Trust Custodial Agreement" at bounding box center [478, 416] width 177 height 13
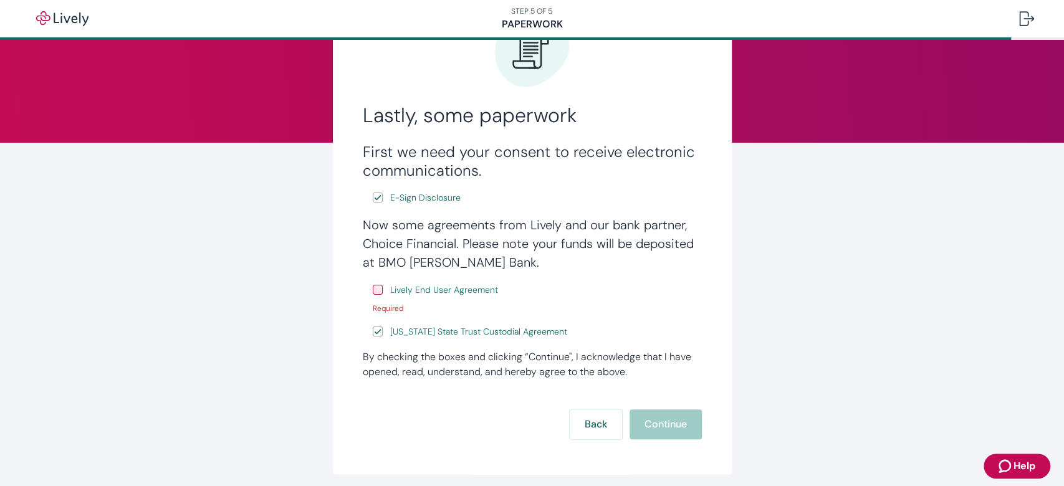
scroll to position [94, 0]
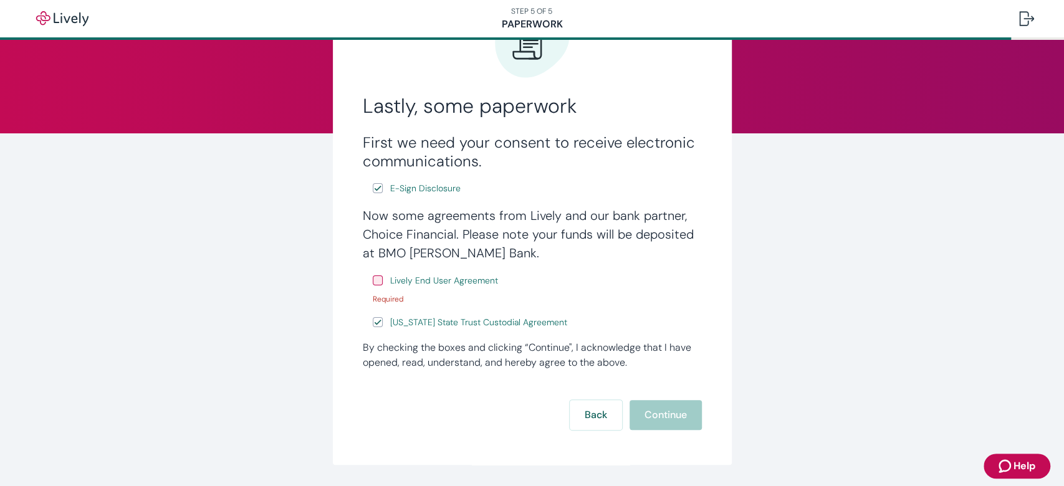
click at [373, 282] on input "Lively End User Agreement" at bounding box center [378, 281] width 10 height 10
checkbox input "true"
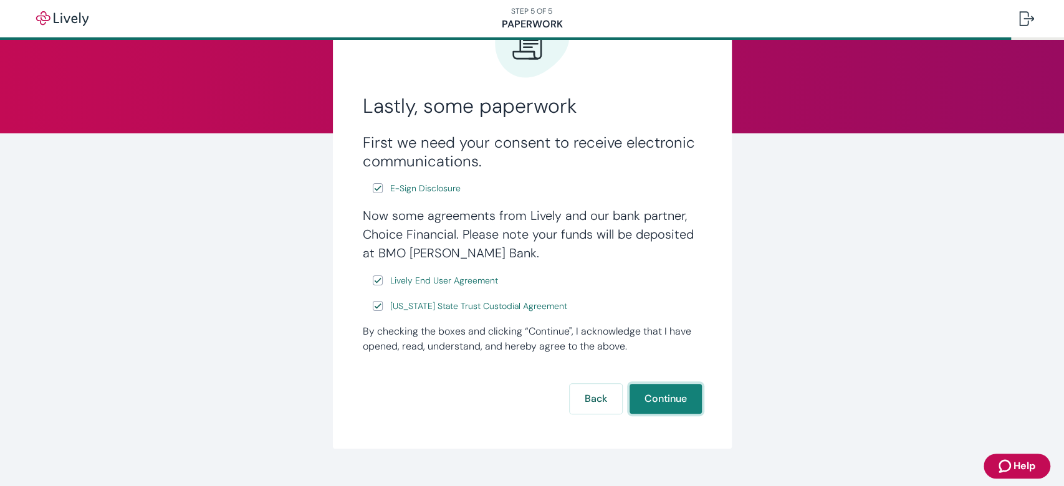
click at [651, 406] on button "Continue" at bounding box center [666, 399] width 72 height 30
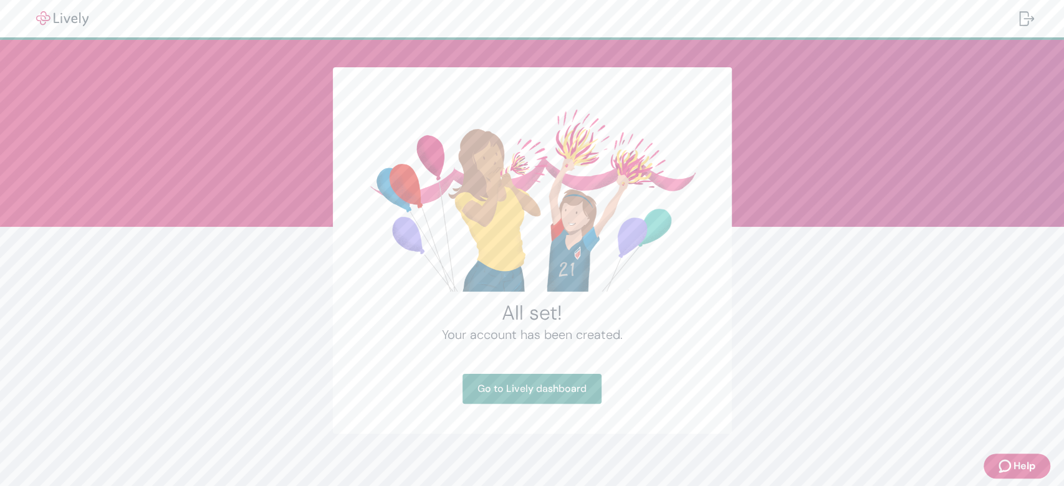
scroll to position [7, 0]
